Goal: Information Seeking & Learning: Learn about a topic

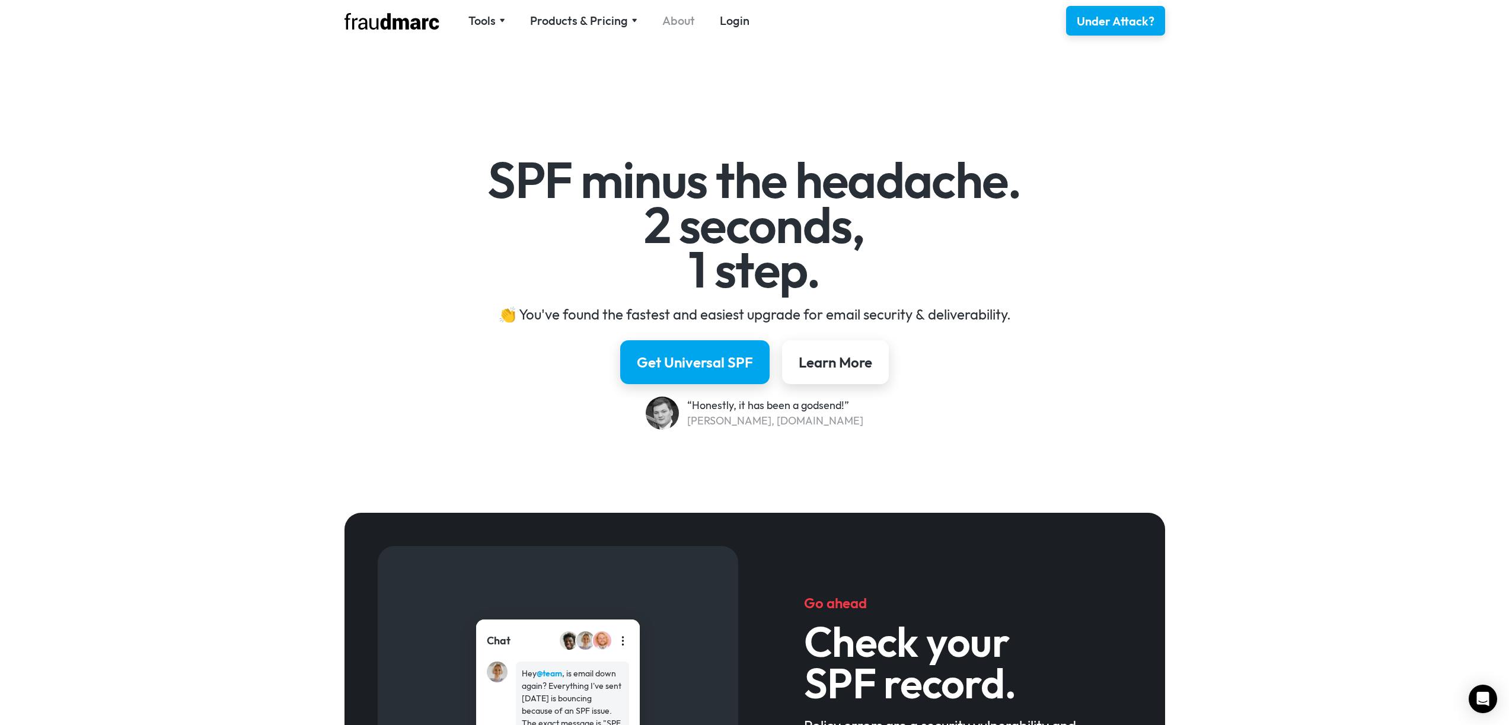
click at [676, 23] on link "About" at bounding box center [678, 20] width 33 height 17
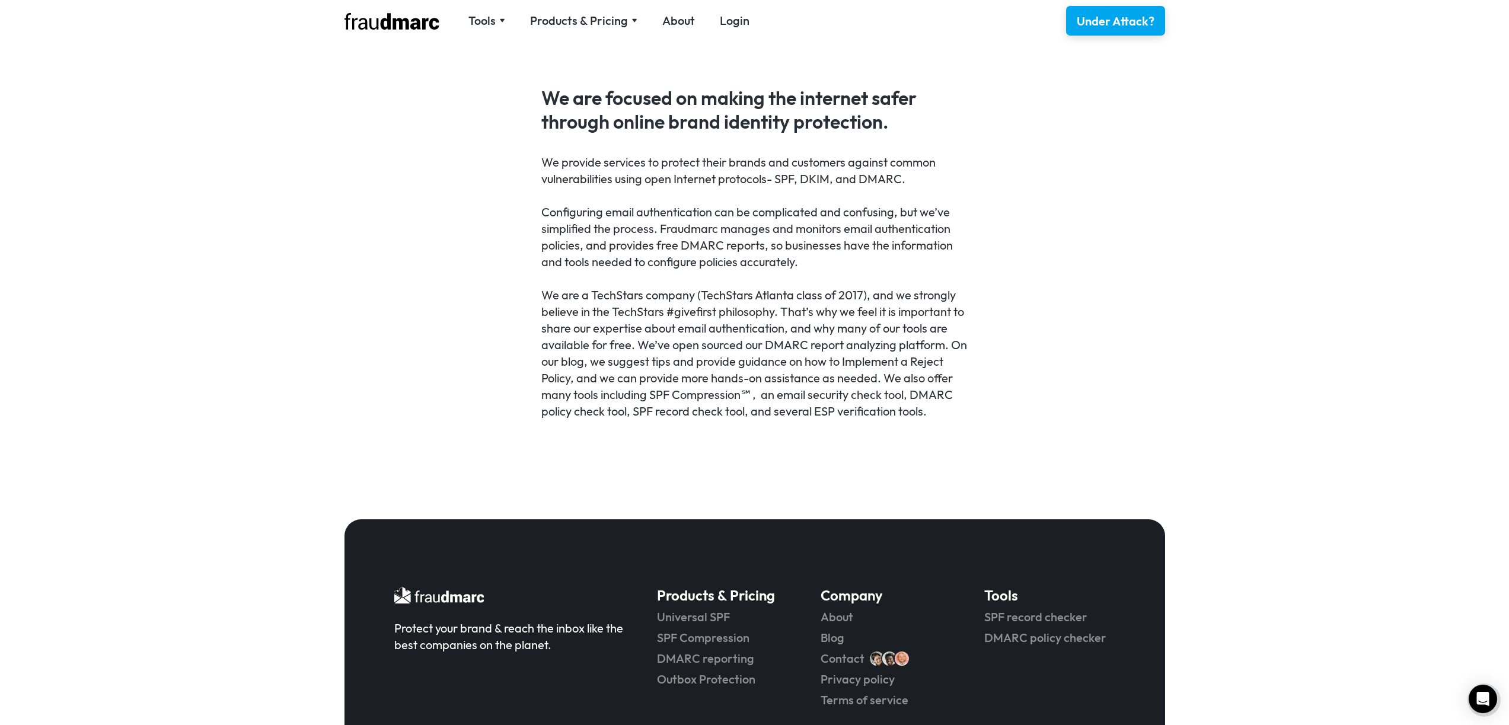
scroll to position [676, 0]
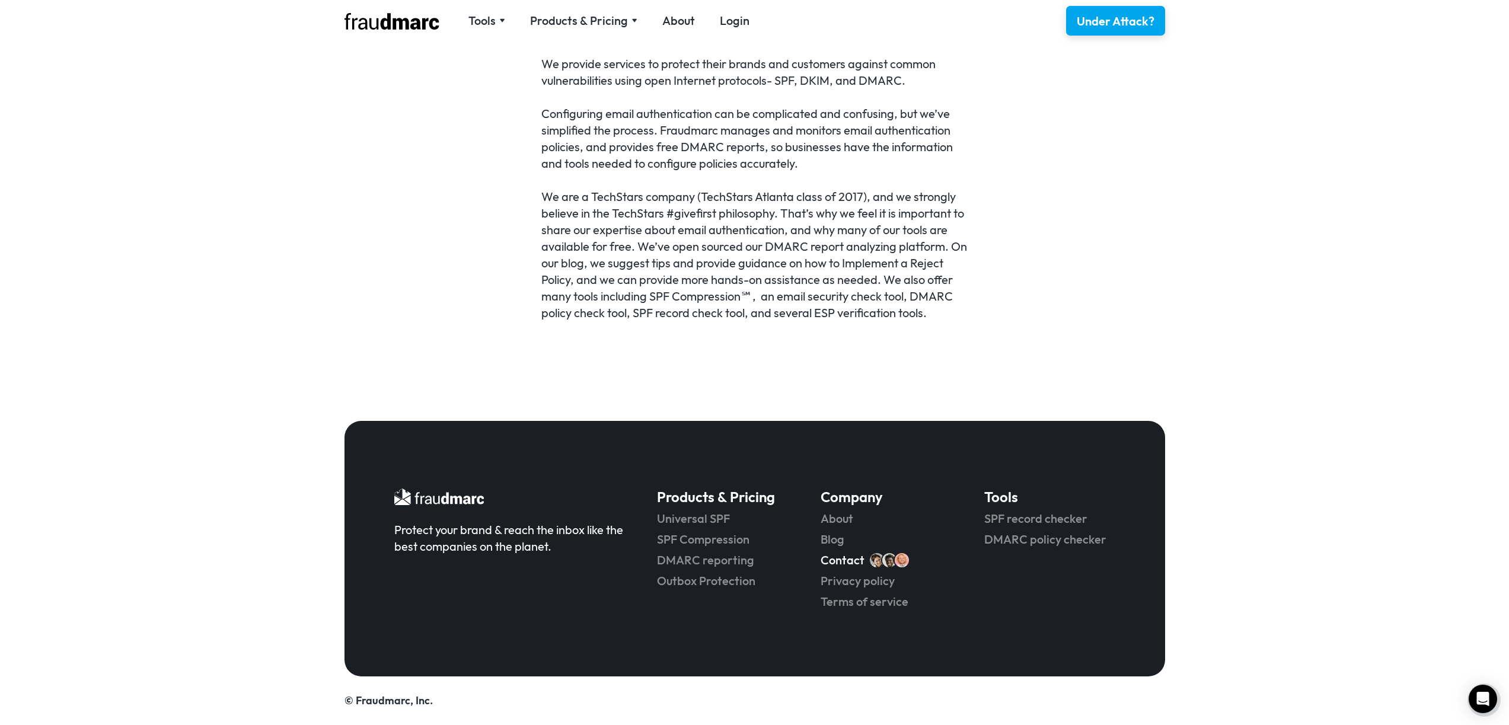
click at [837, 555] on link "Contact" at bounding box center [842, 560] width 44 height 17
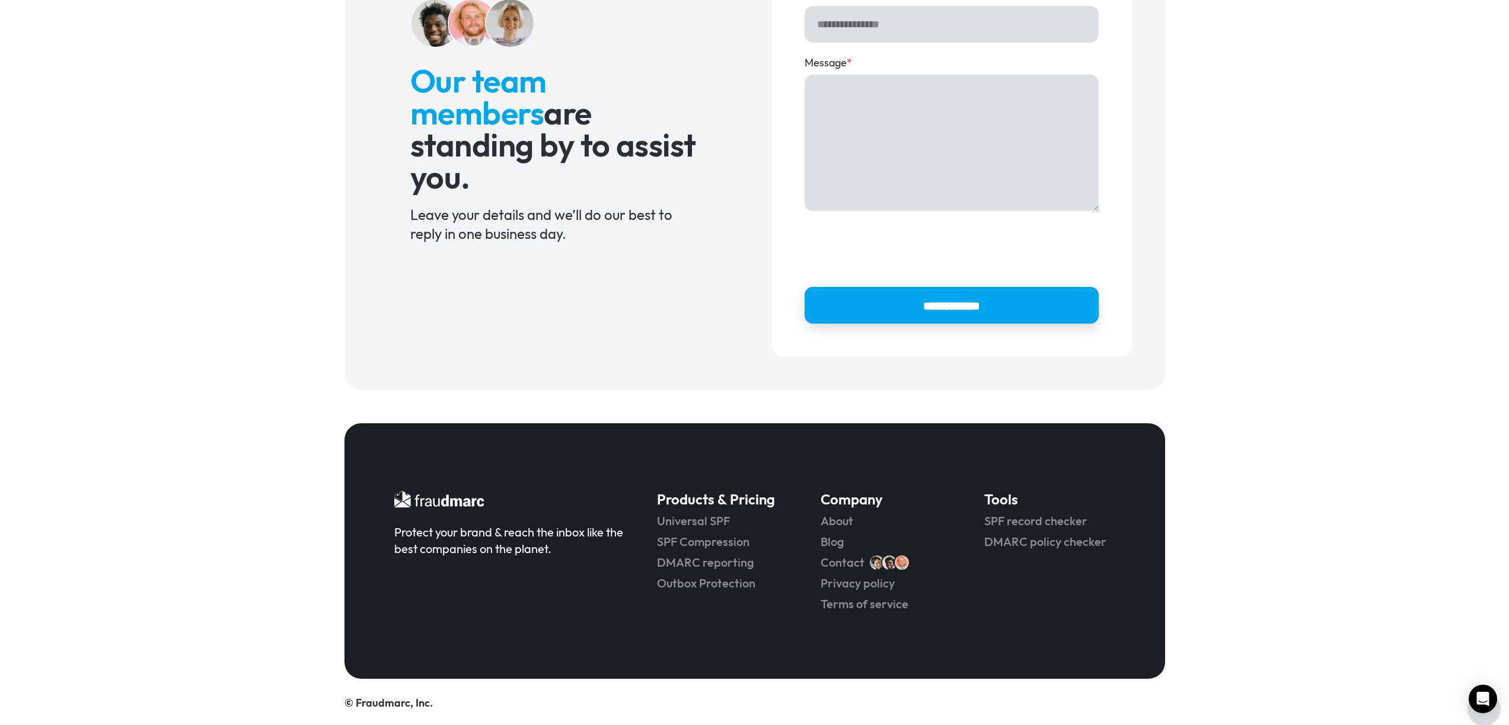
scroll to position [223, 0]
click at [826, 518] on link "About" at bounding box center [885, 521] width 130 height 17
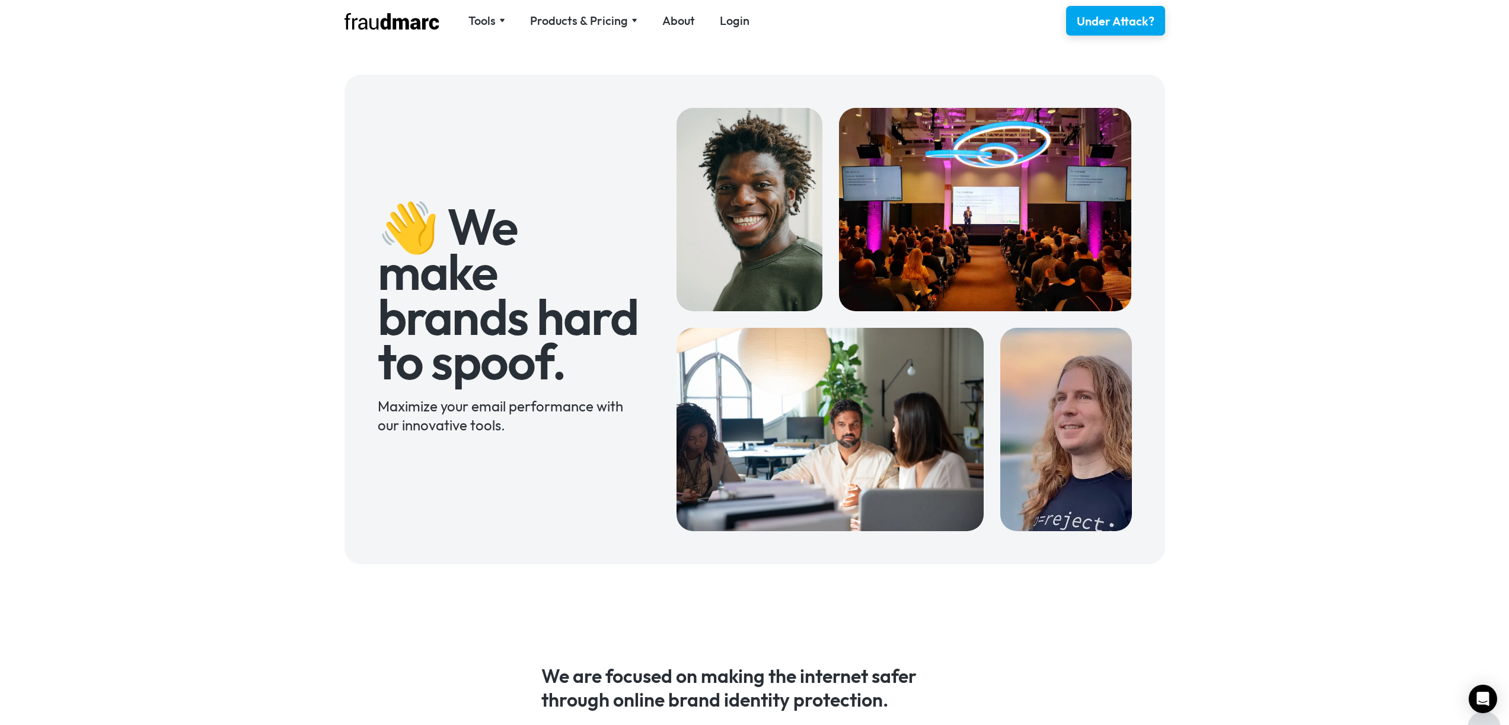
scroll to position [676, 0]
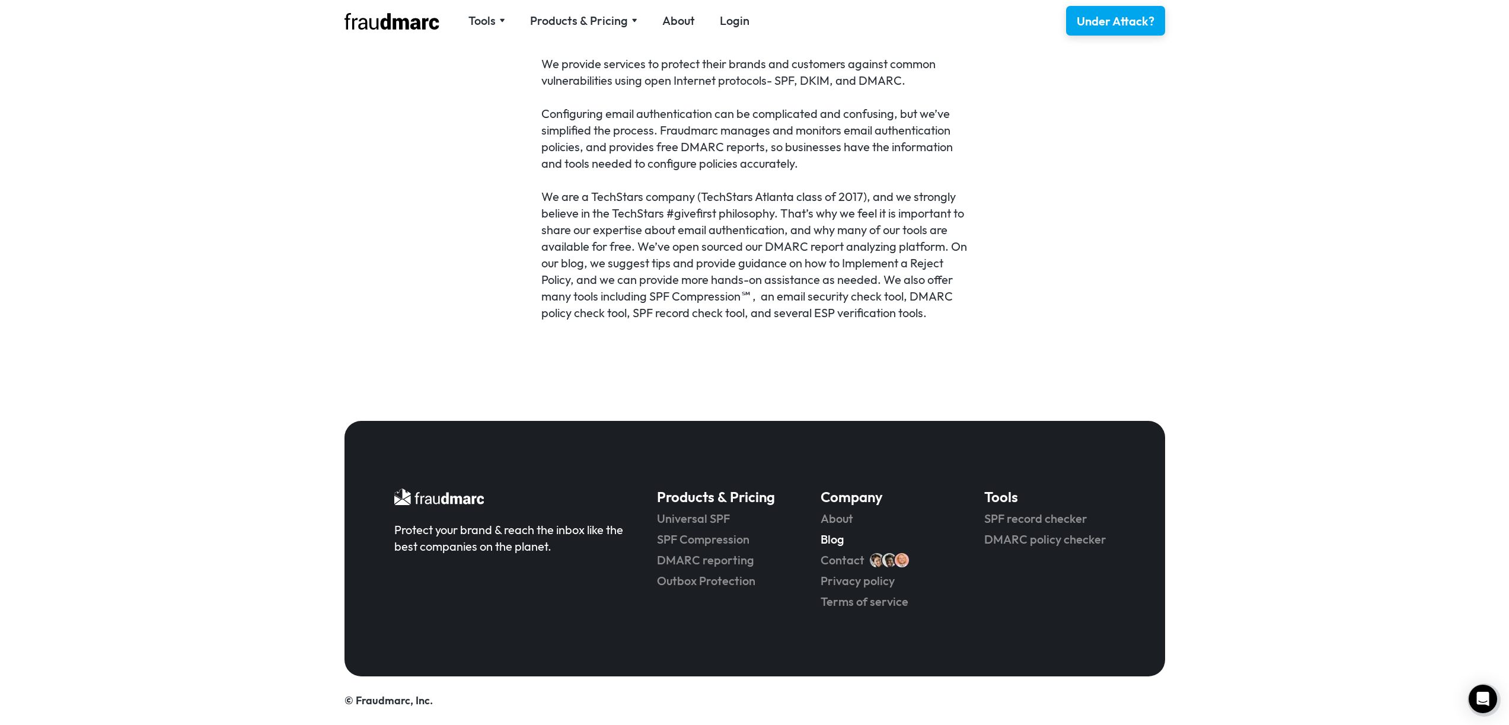
click at [825, 539] on link "Blog" at bounding box center [885, 539] width 130 height 17
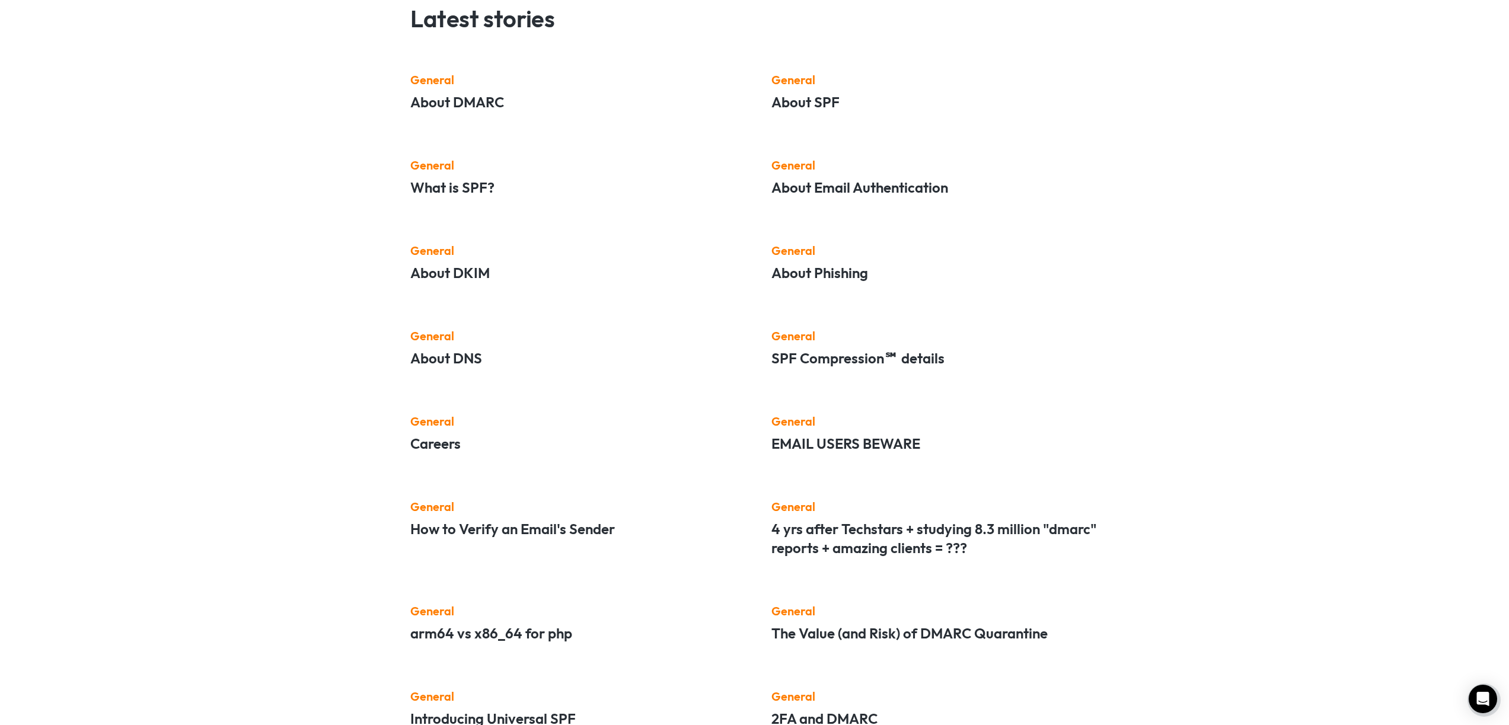
scroll to position [529, 0]
click at [786, 264] on h5 "About Phishing" at bounding box center [935, 272] width 328 height 19
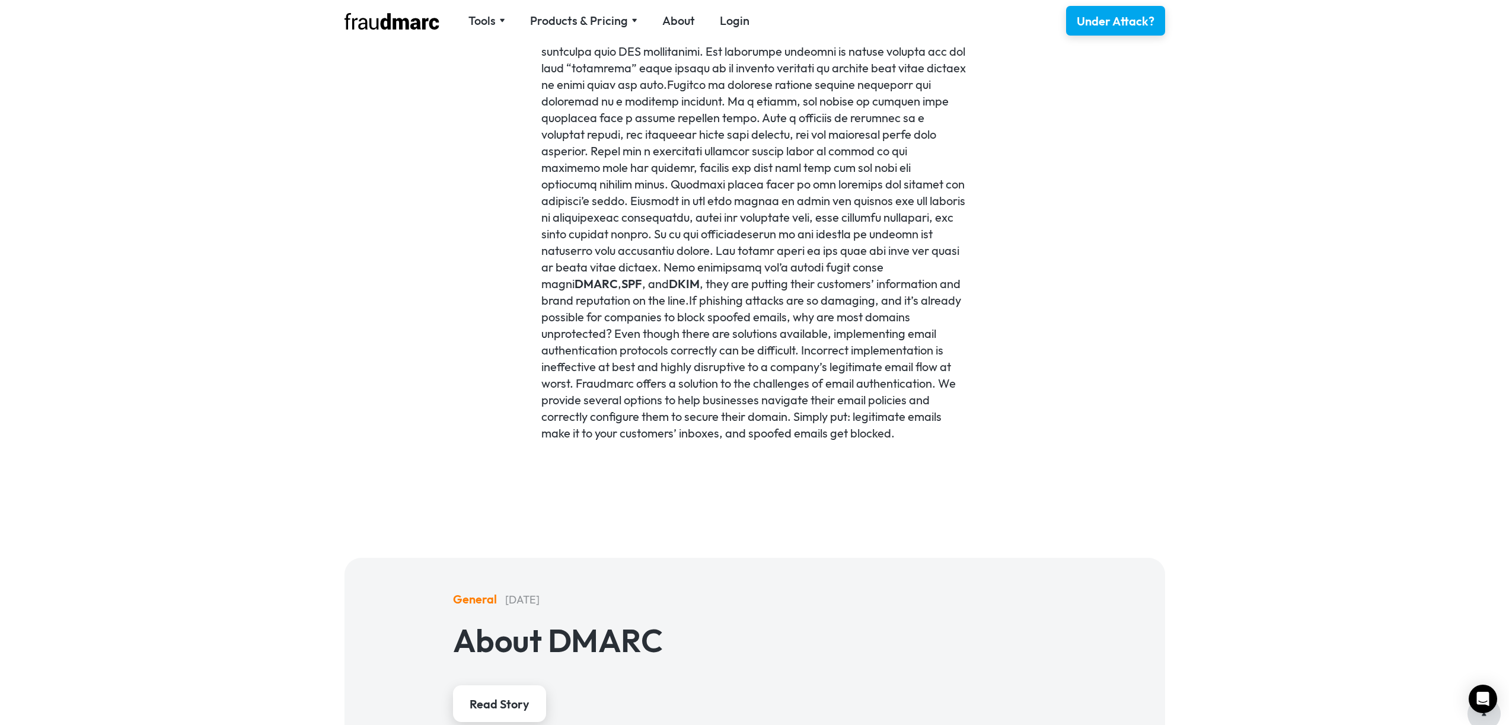
scroll to position [704, 0]
